Goal: Check status: Check status

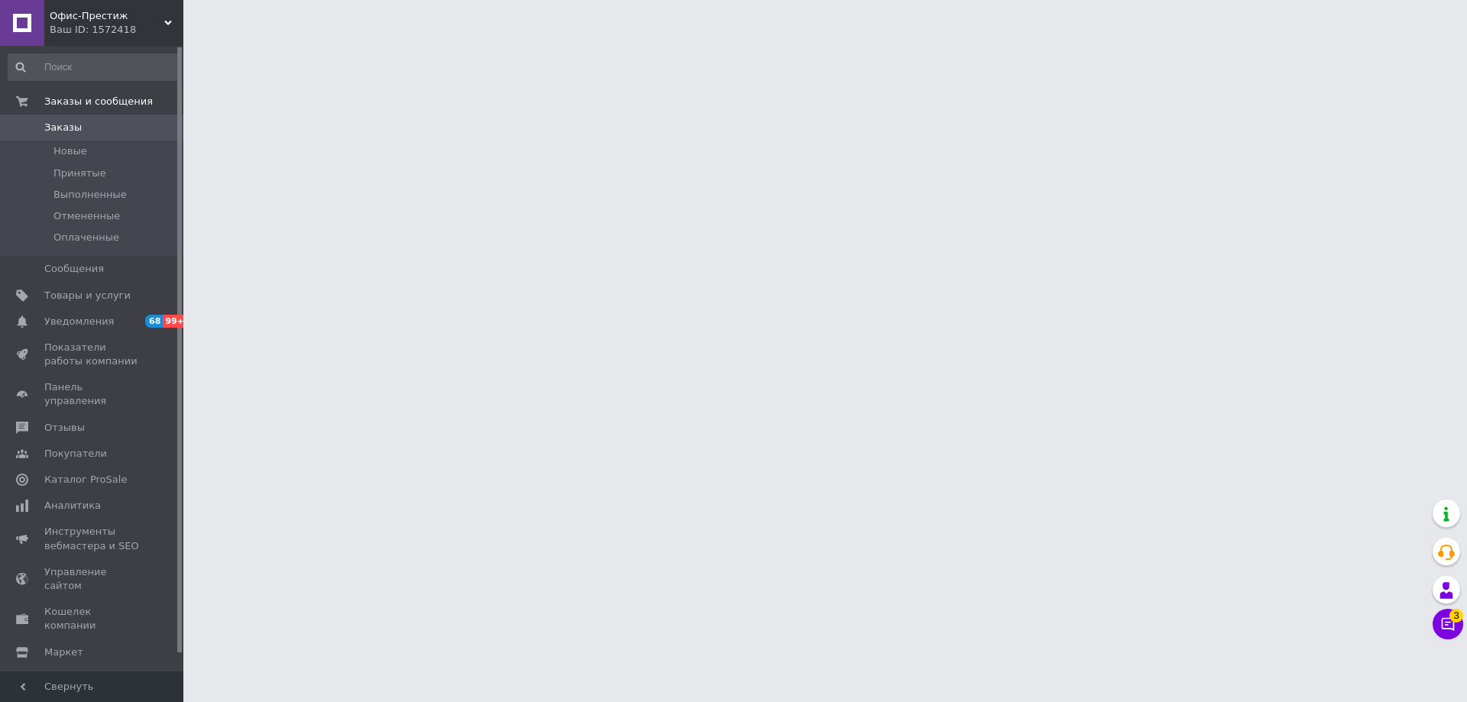
click at [134, 18] on span "Офис-Престиж" at bounding box center [107, 16] width 115 height 14
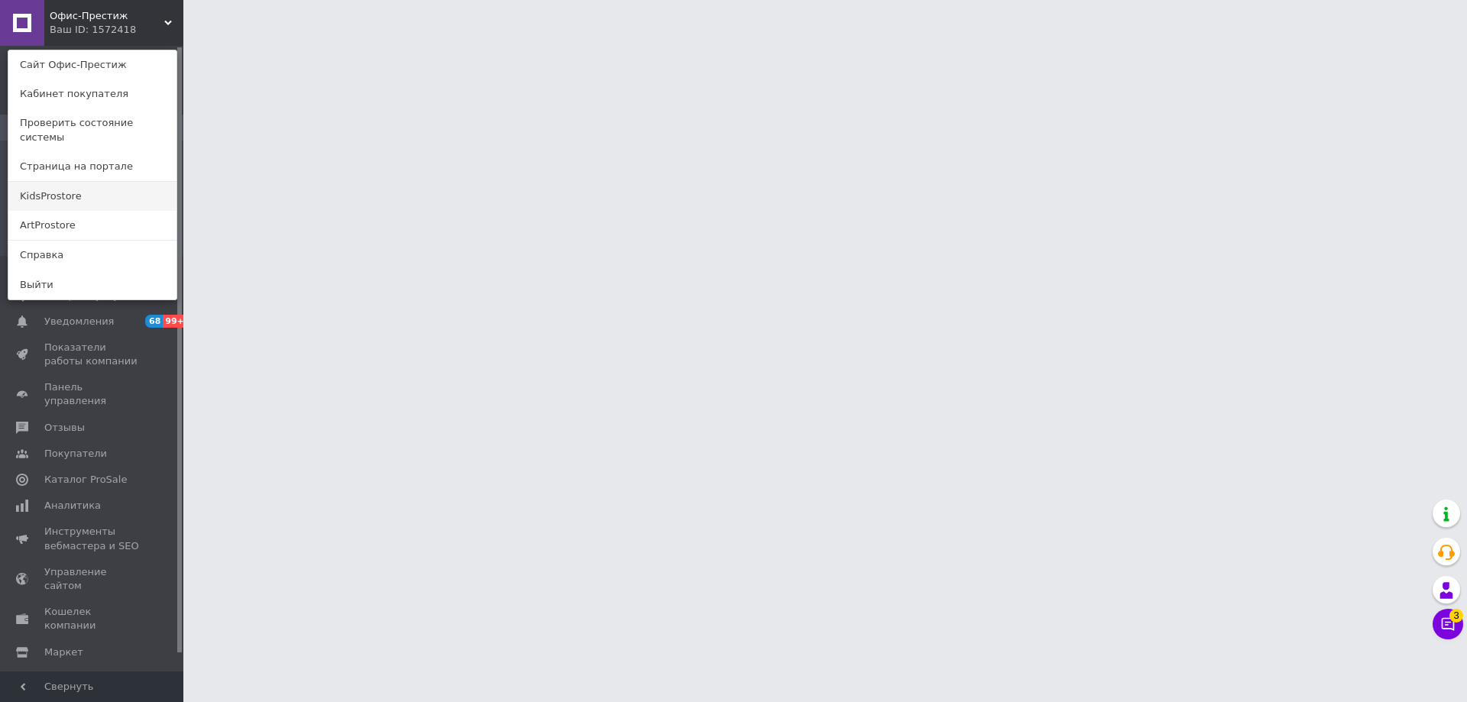
click at [92, 188] on link "KidsProstore" at bounding box center [92, 196] width 168 height 29
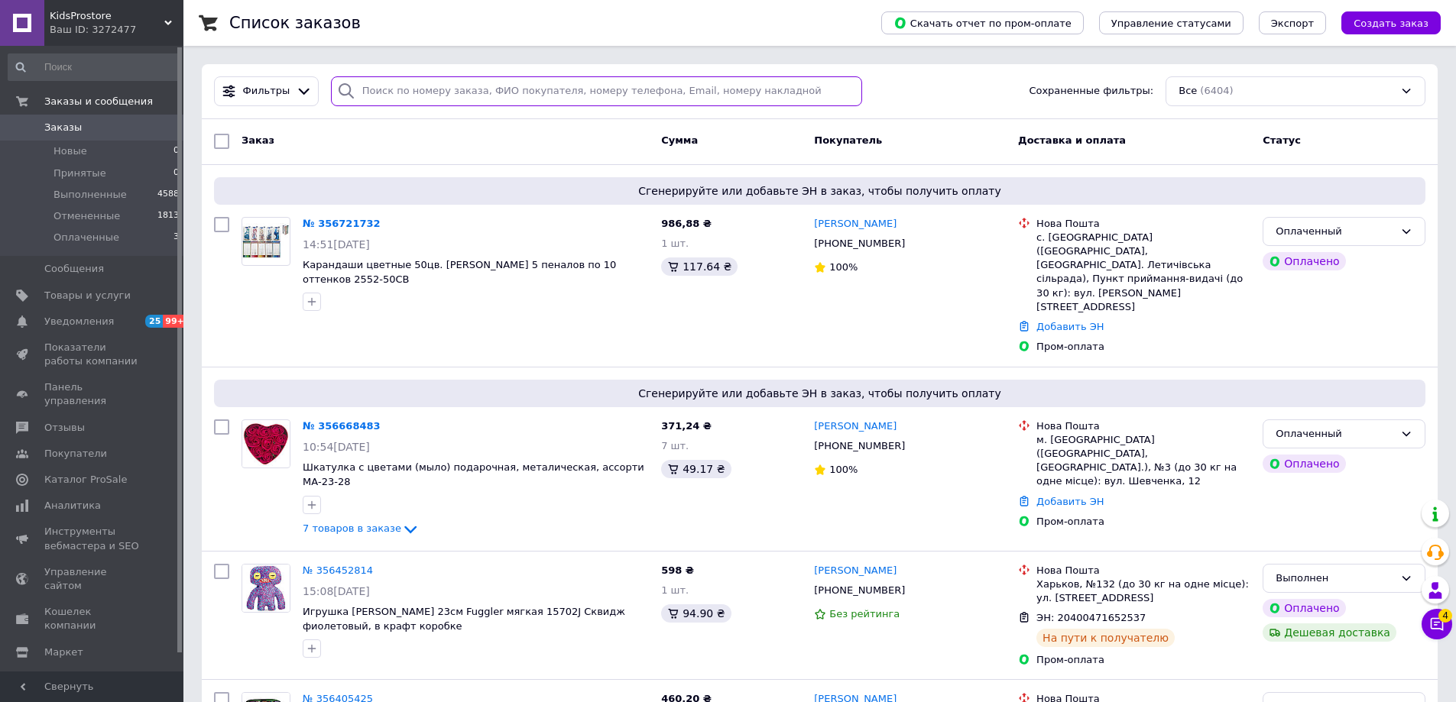
click at [563, 95] on input "search" at bounding box center [597, 91] width 532 height 30
paste input "356068423"
type input "356068423"
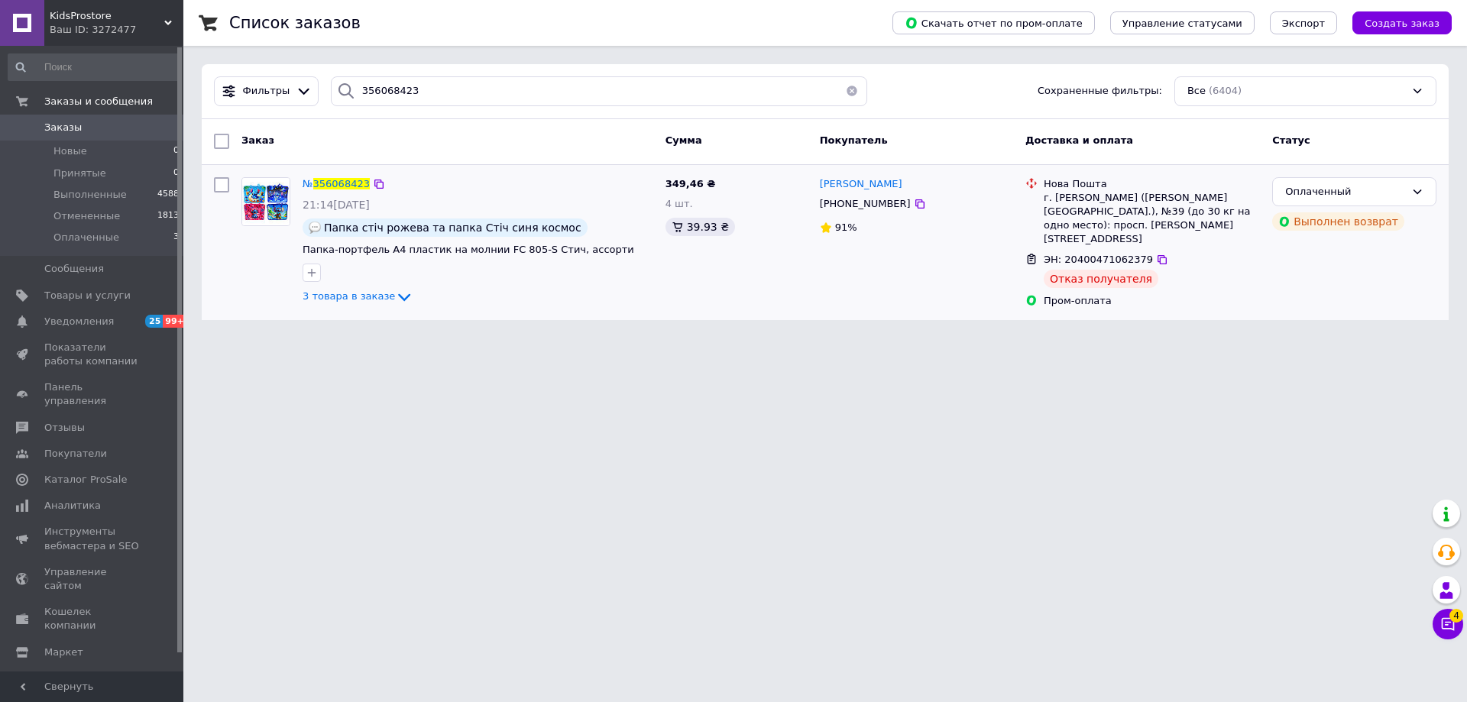
click at [521, 180] on div "№ 356068423" at bounding box center [478, 185] width 354 height 18
click at [349, 180] on span "356068423" at bounding box center [341, 183] width 57 height 11
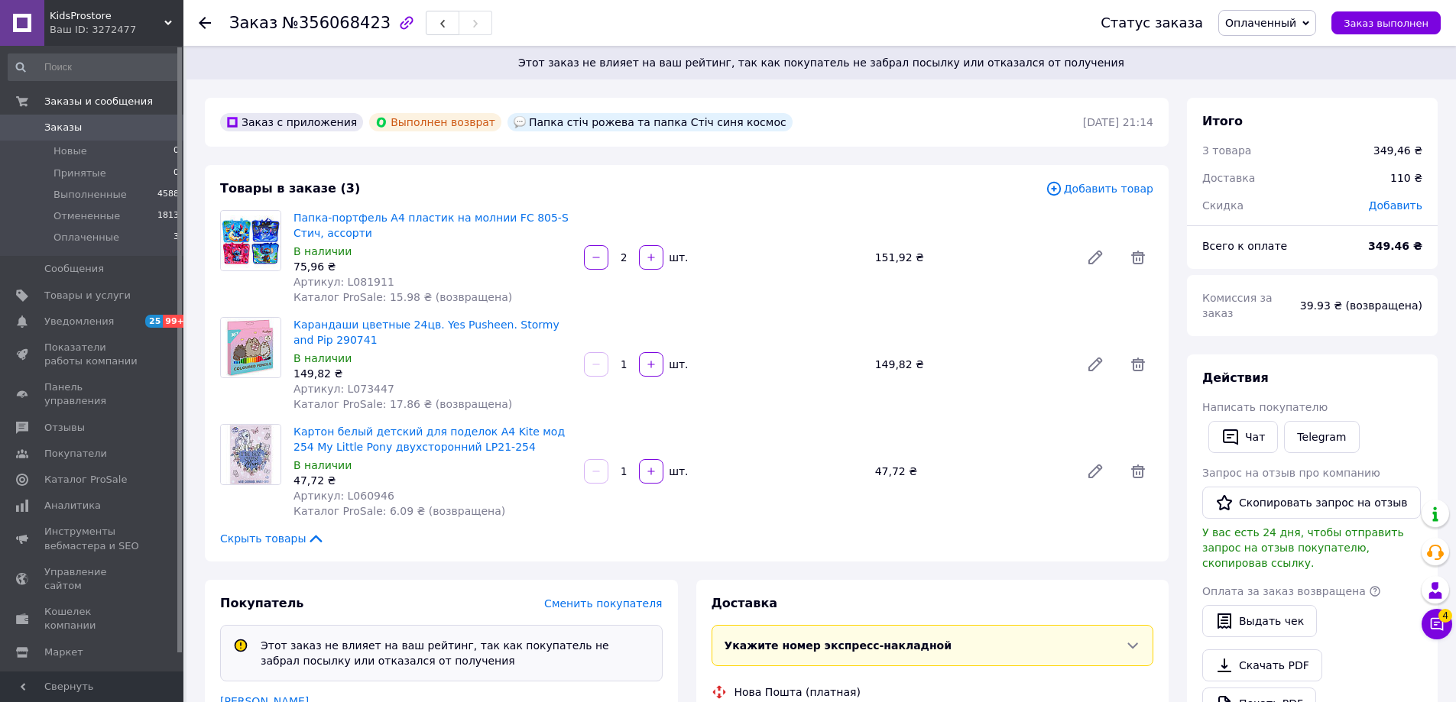
scroll to position [28, 0]
